Goal: Download file/media

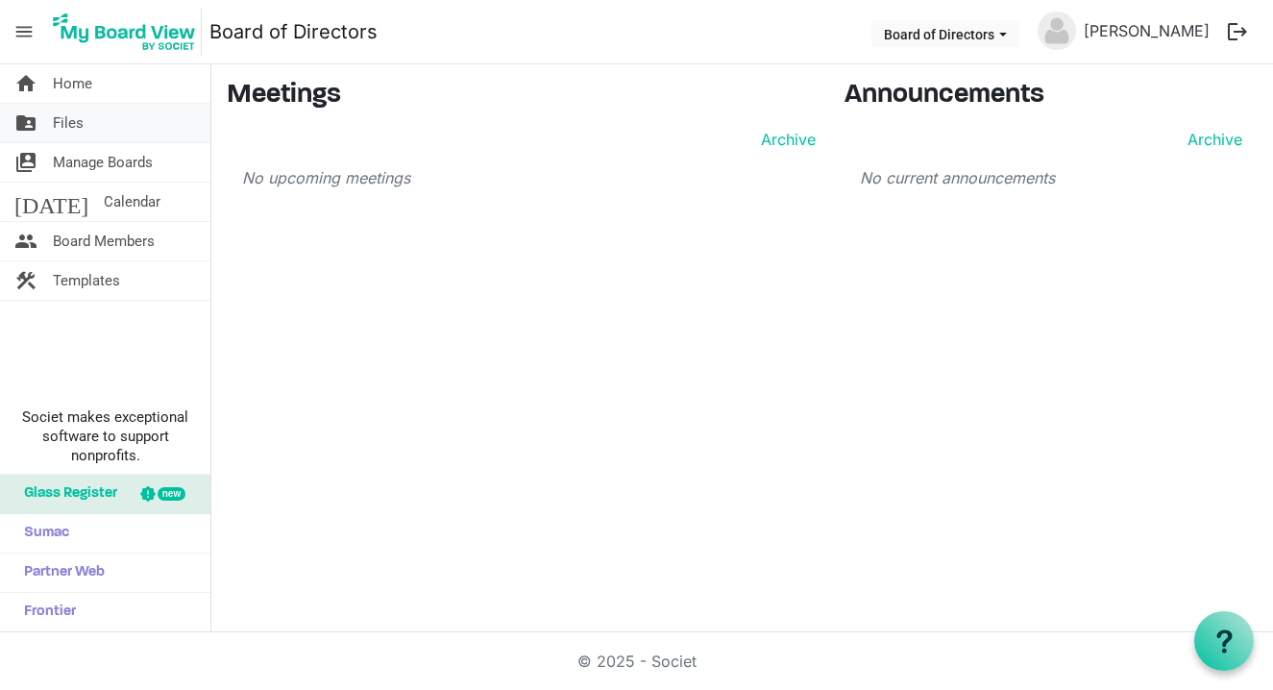
click at [80, 122] on span "Files" at bounding box center [68, 123] width 31 height 38
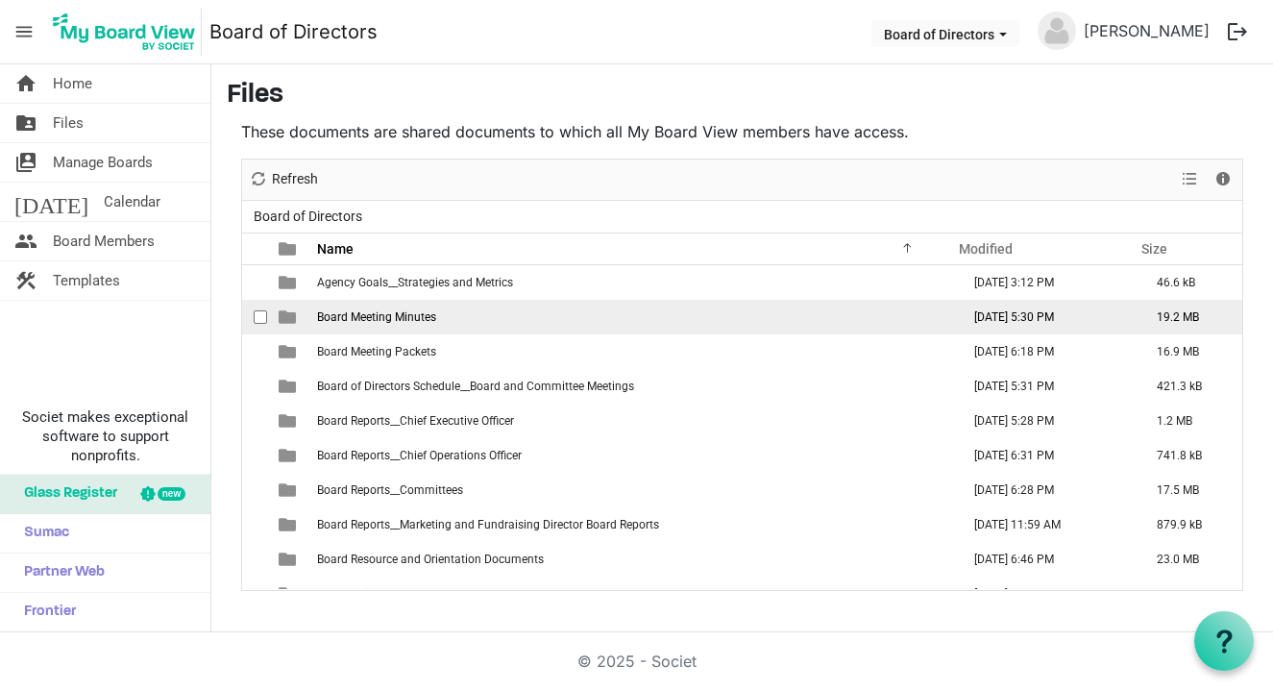
click at [406, 316] on span "Board Meeting Minutes" at bounding box center [376, 316] width 119 height 13
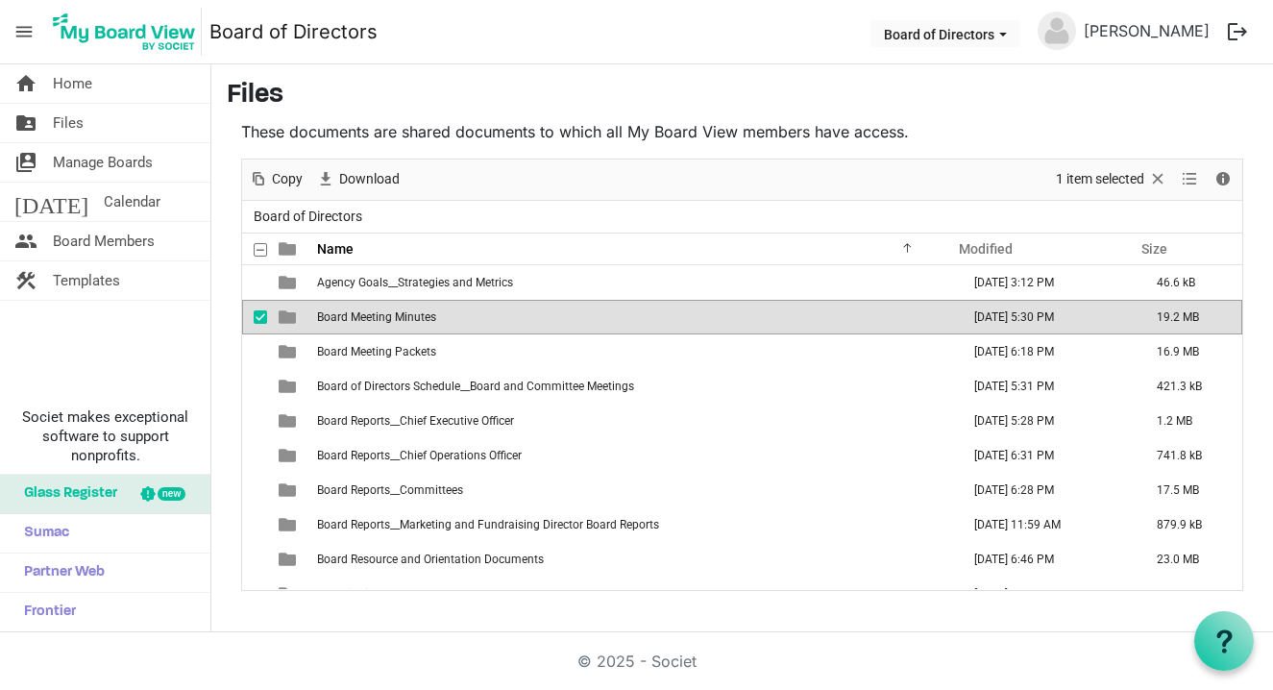
click at [406, 316] on span "Board Meeting Minutes" at bounding box center [376, 316] width 119 height 13
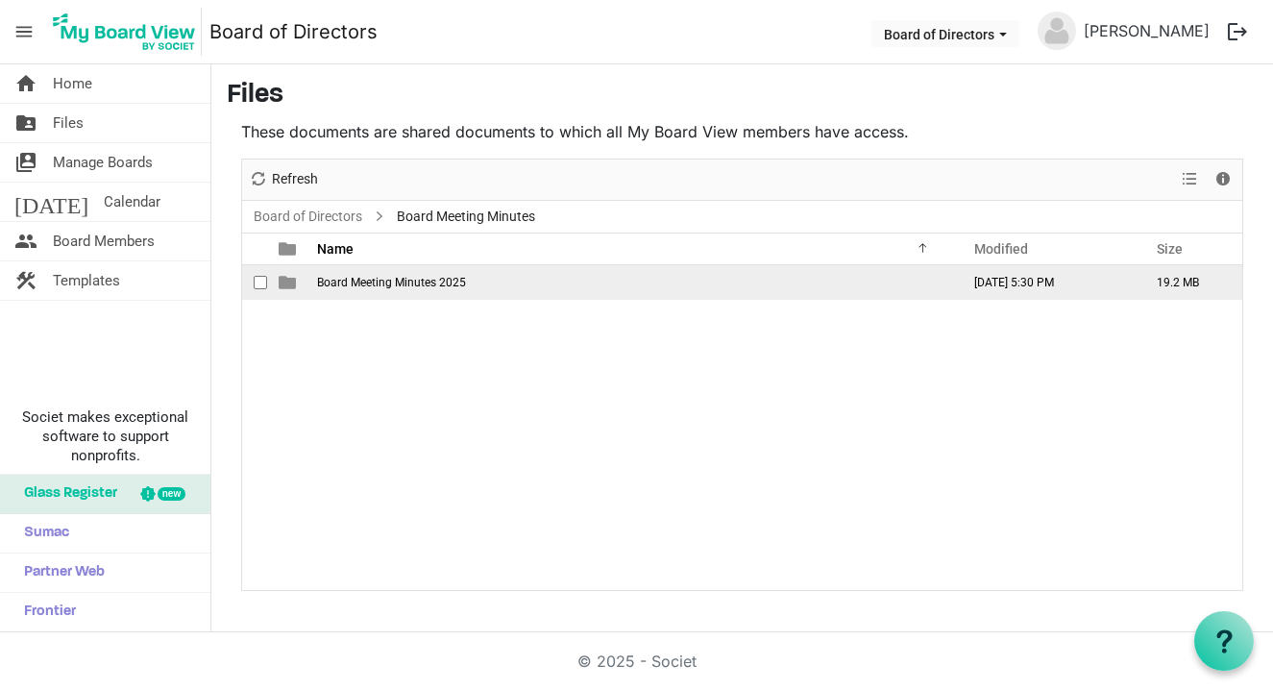
click at [373, 290] on td "Board Meeting Minutes 2025" at bounding box center [632, 282] width 643 height 35
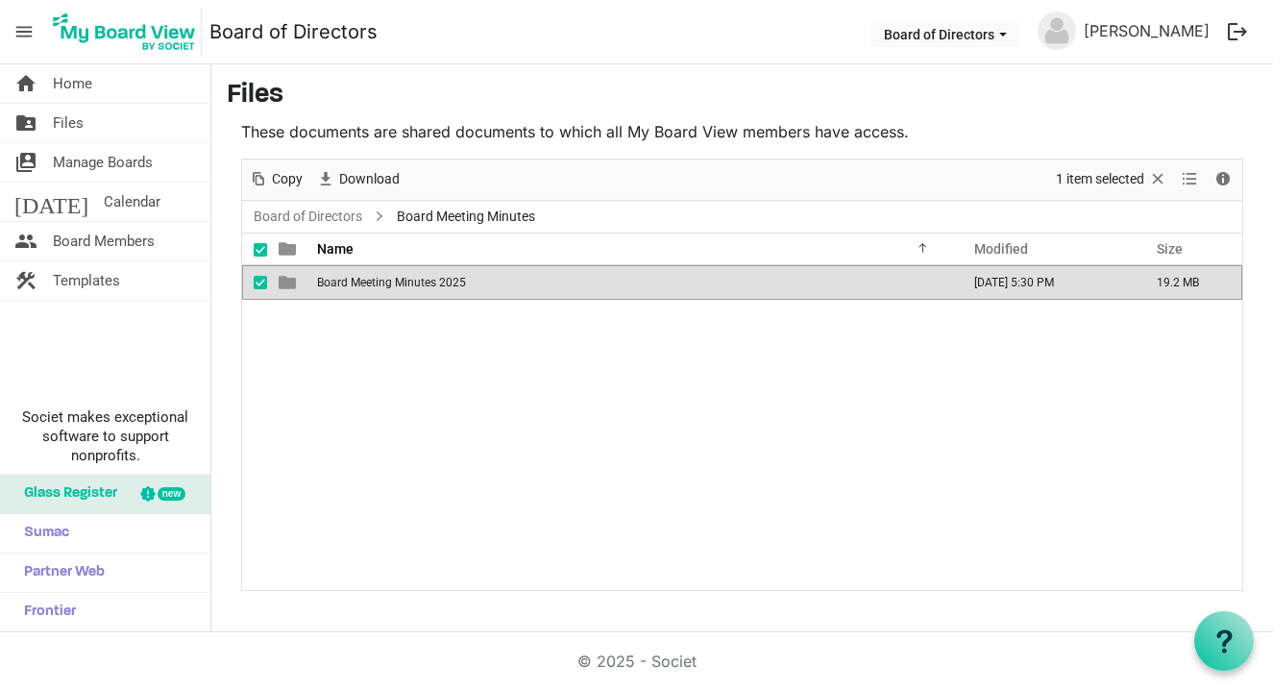
click at [373, 290] on td "Board Meeting Minutes 2025" at bounding box center [632, 282] width 643 height 35
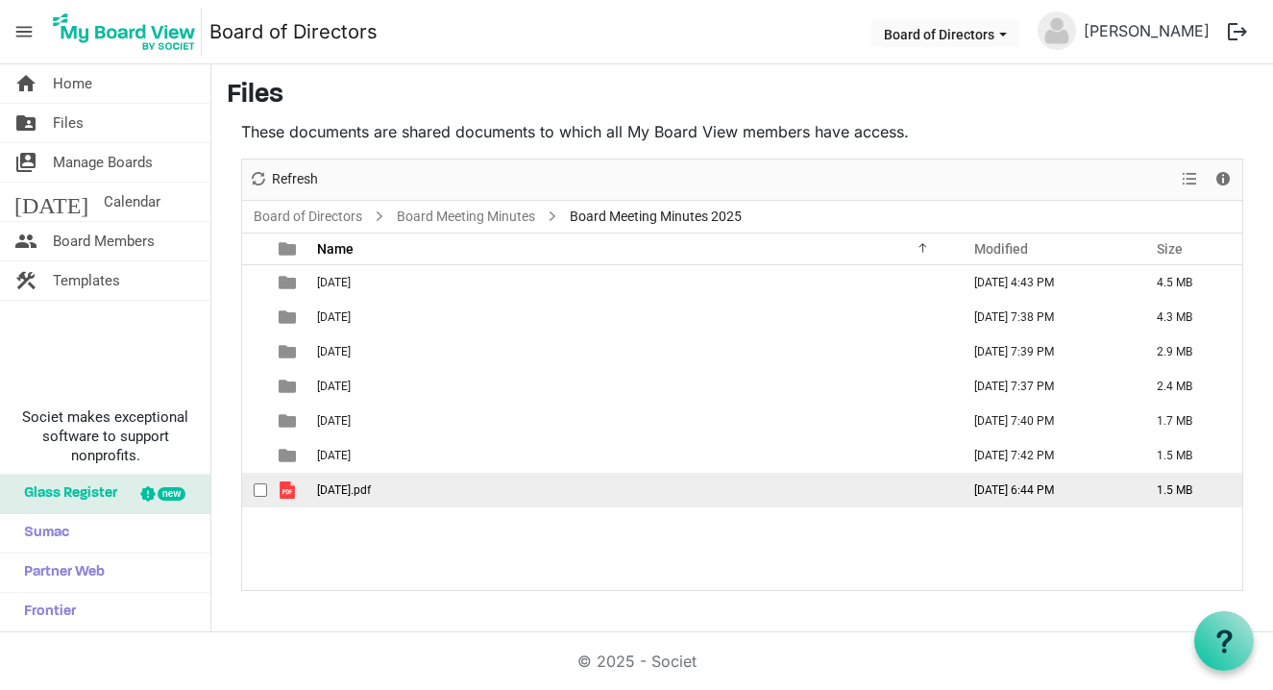
click at [367, 491] on span "07 July 2025.pdf" at bounding box center [344, 489] width 54 height 13
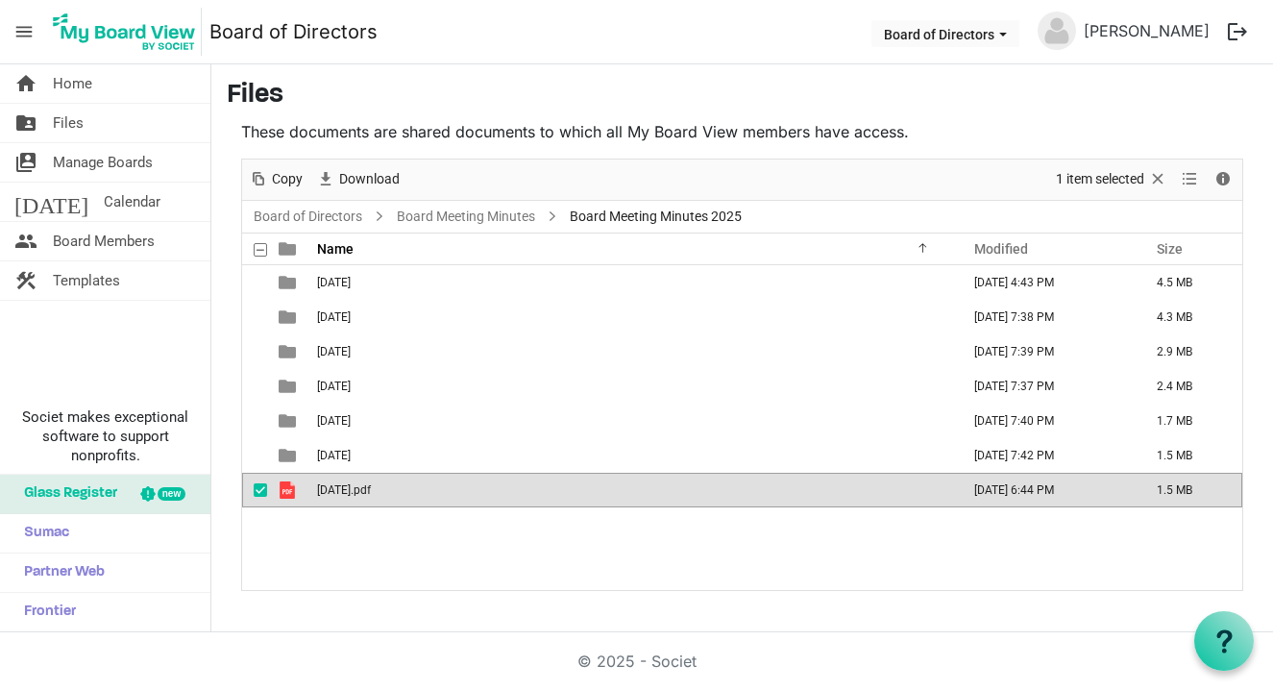
click at [367, 491] on span "07 July 2025.pdf" at bounding box center [344, 489] width 54 height 13
